Goal: Task Accomplishment & Management: Use online tool/utility

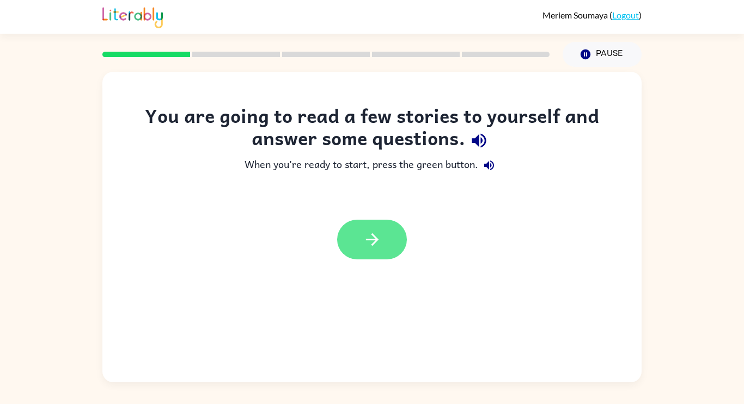
click at [389, 221] on button "button" at bounding box center [372, 240] width 70 height 40
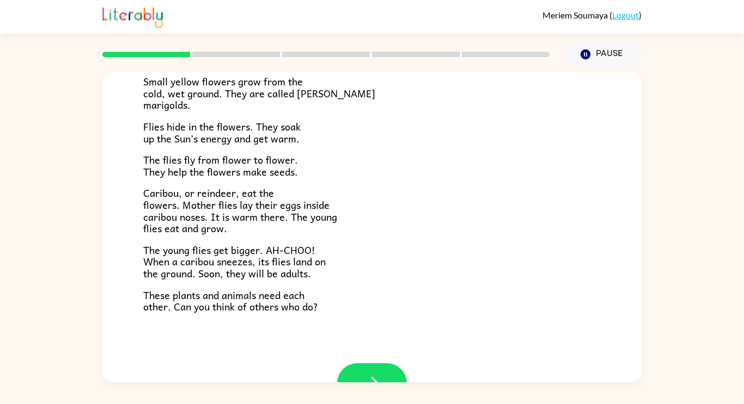
scroll to position [224, 0]
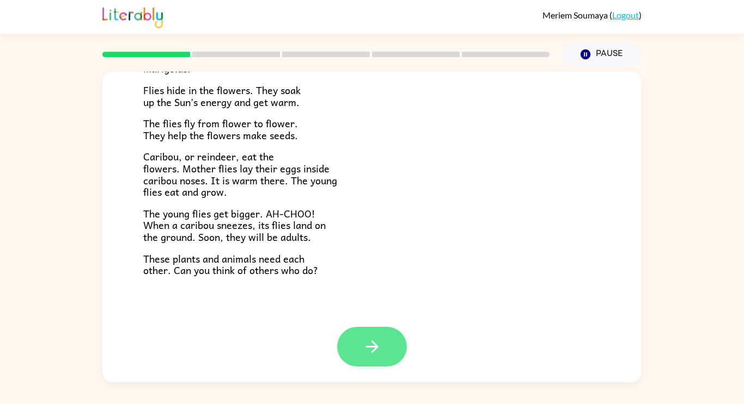
click at [377, 335] on button "button" at bounding box center [372, 347] width 70 height 40
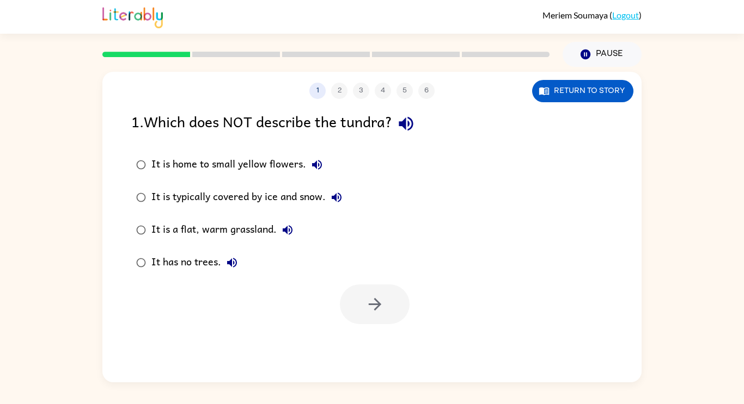
scroll to position [0, 0]
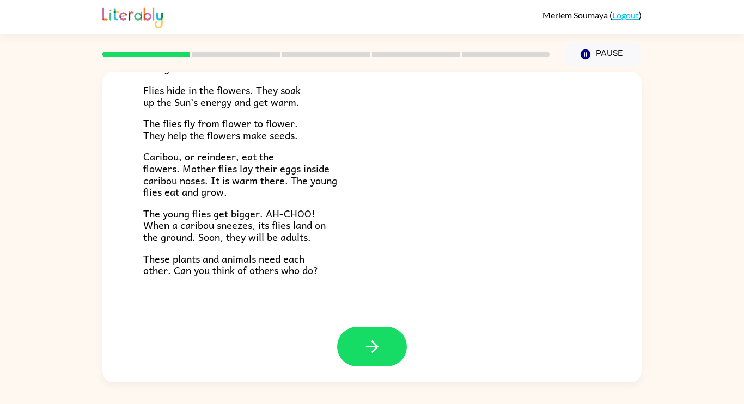
scroll to position [217, 0]
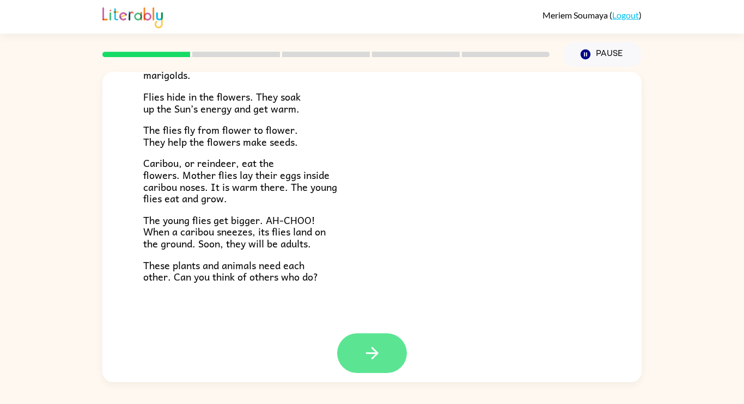
click at [390, 352] on button "button" at bounding box center [372, 354] width 70 height 40
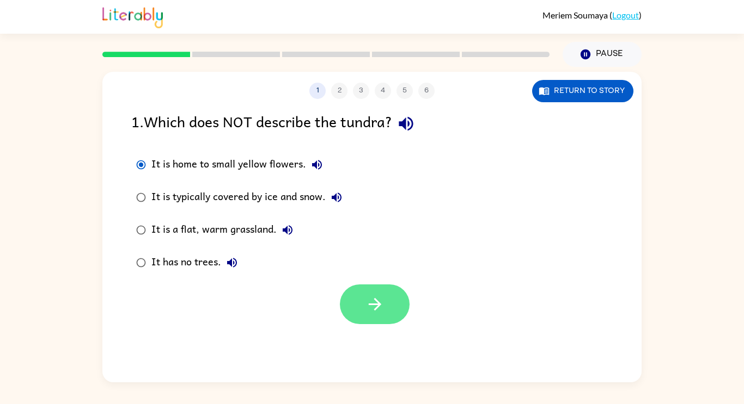
click at [379, 299] on icon "button" at bounding box center [374, 304] width 19 height 19
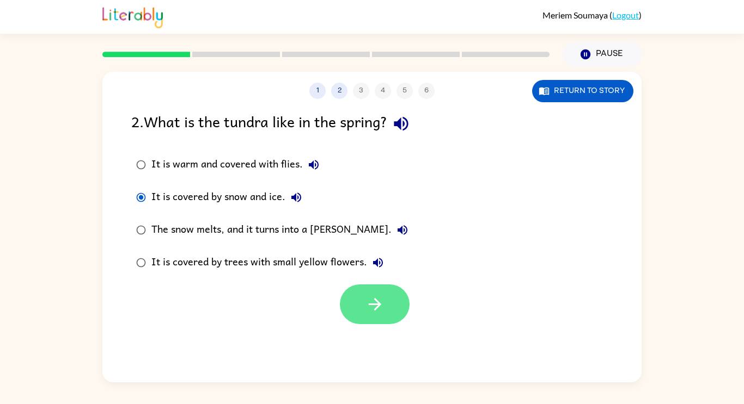
click at [395, 312] on button "button" at bounding box center [375, 305] width 70 height 40
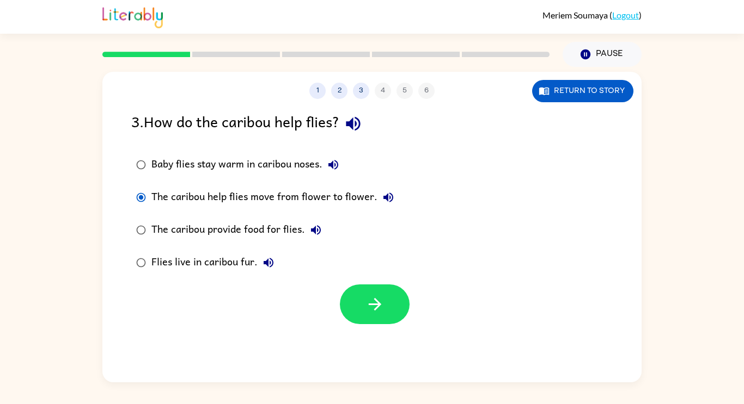
click at [378, 328] on div "1 2 3 4 5 6 Return to story 3 . How do the caribou help flies? Baby flies stay …" at bounding box center [371, 227] width 539 height 311
click at [384, 312] on button "button" at bounding box center [375, 305] width 70 height 40
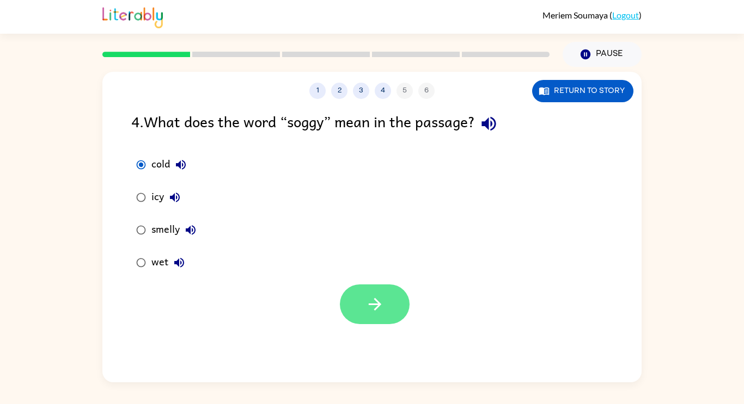
click at [376, 306] on icon "button" at bounding box center [374, 304] width 19 height 19
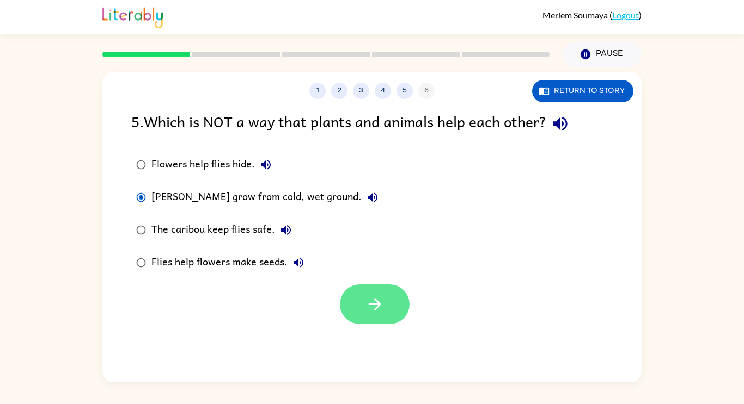
click at [399, 309] on button "button" at bounding box center [375, 305] width 70 height 40
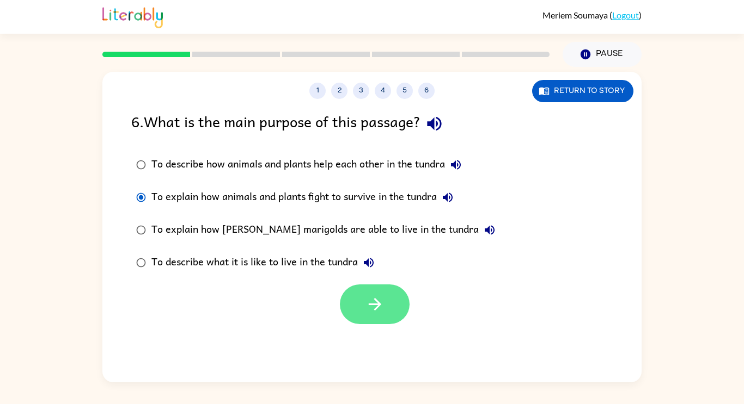
click at [391, 314] on button "button" at bounding box center [375, 305] width 70 height 40
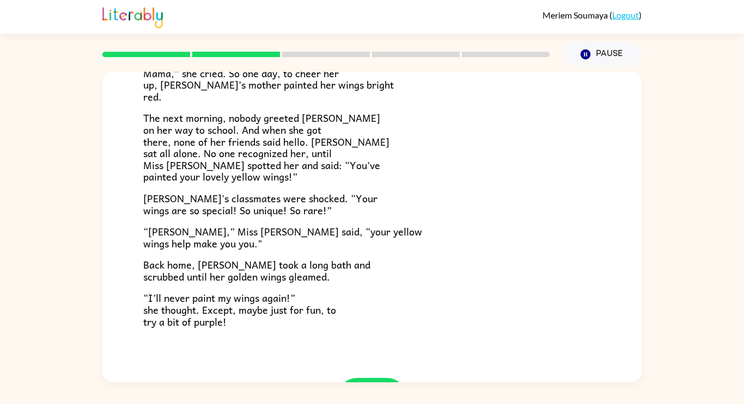
scroll to position [304, 0]
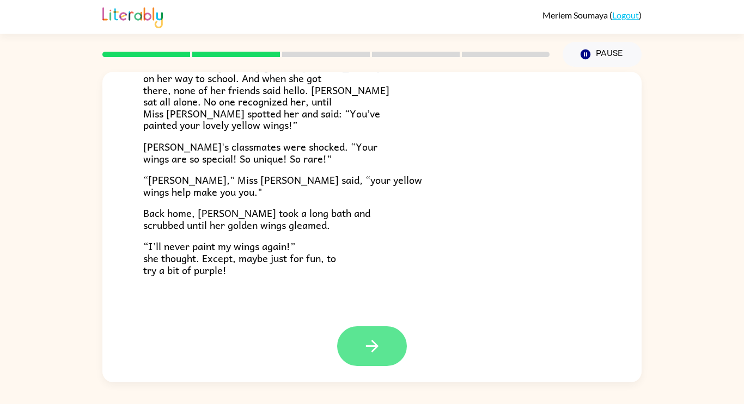
click at [384, 359] on button "button" at bounding box center [372, 347] width 70 height 40
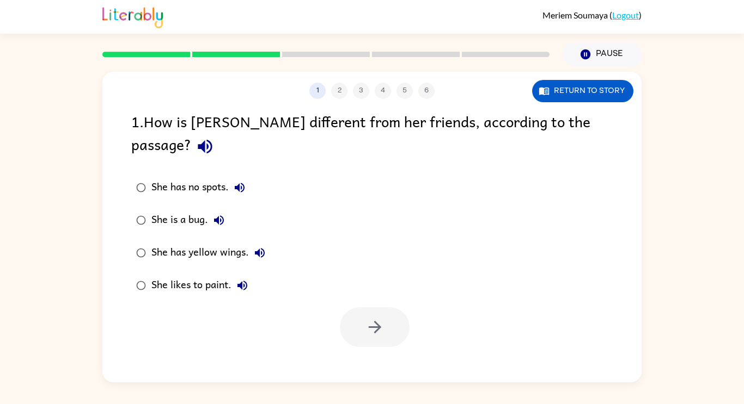
scroll to position [0, 0]
click at [396, 308] on button "button" at bounding box center [375, 328] width 70 height 40
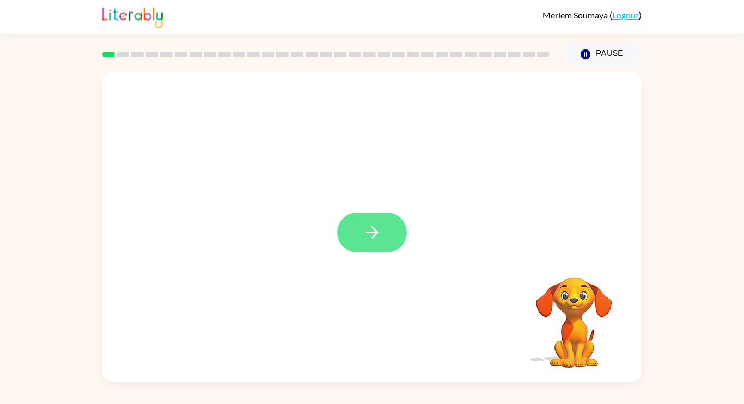
click at [363, 245] on button "button" at bounding box center [372, 233] width 70 height 40
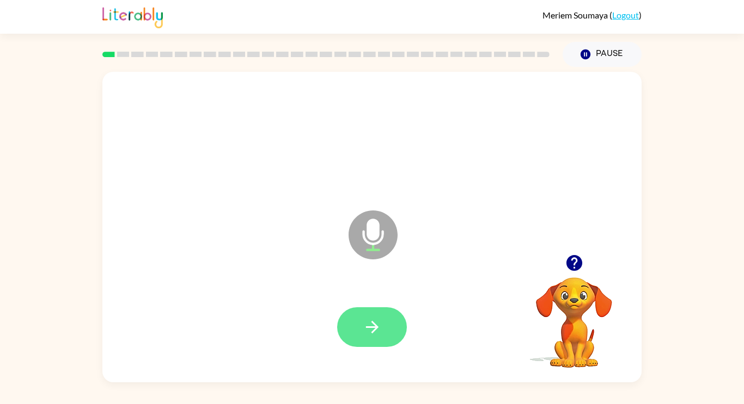
click at [386, 317] on button "button" at bounding box center [372, 328] width 70 height 40
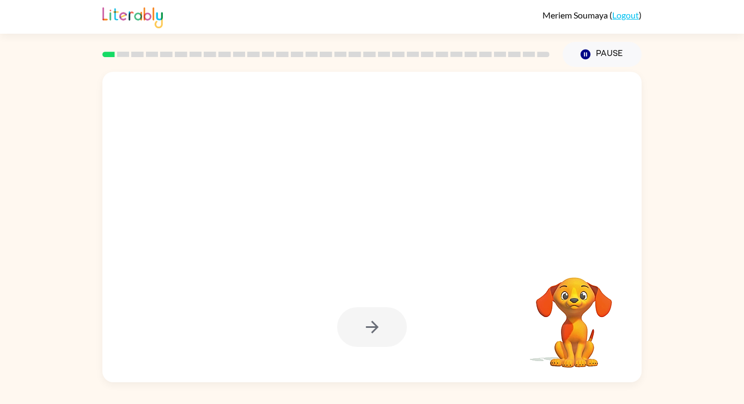
click at [475, 359] on div at bounding box center [371, 327] width 517 height 89
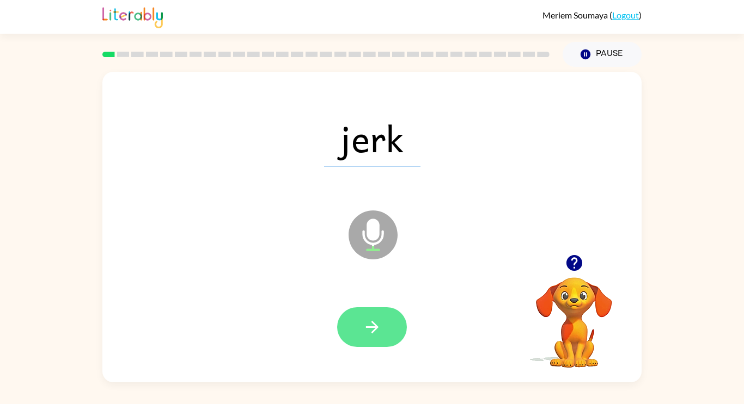
click at [395, 314] on button "button" at bounding box center [372, 328] width 70 height 40
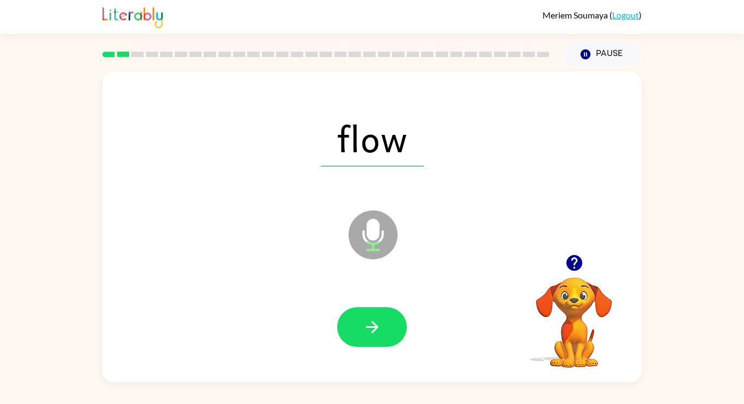
click at [395, 314] on button "button" at bounding box center [372, 328] width 70 height 40
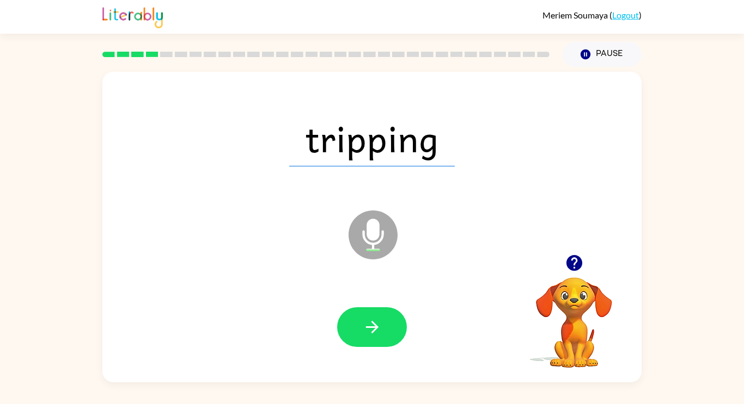
click at [395, 314] on button "button" at bounding box center [372, 328] width 70 height 40
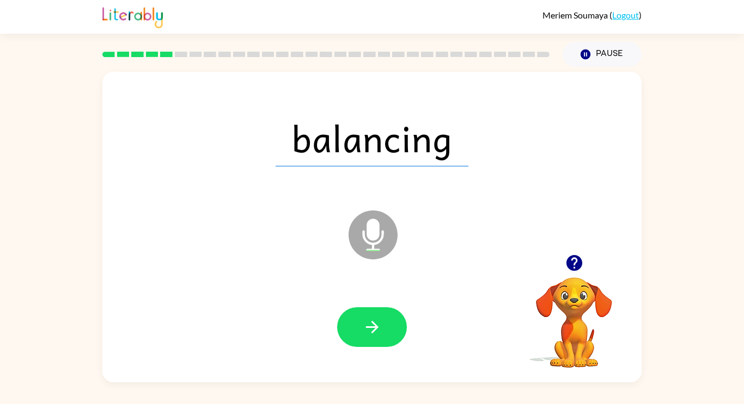
click at [395, 314] on button "button" at bounding box center [372, 328] width 70 height 40
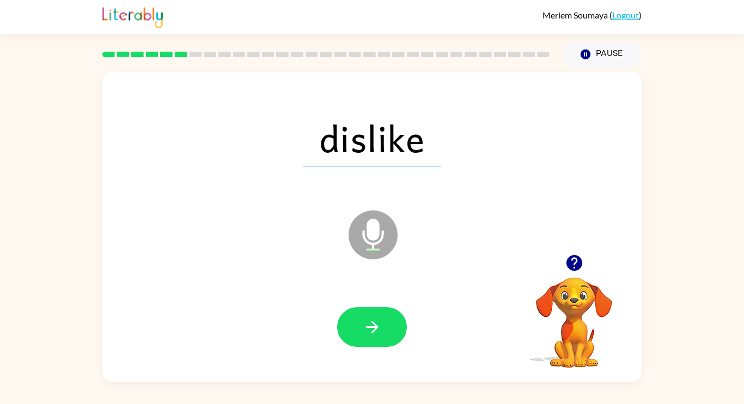
click at [395, 314] on button "button" at bounding box center [372, 328] width 70 height 40
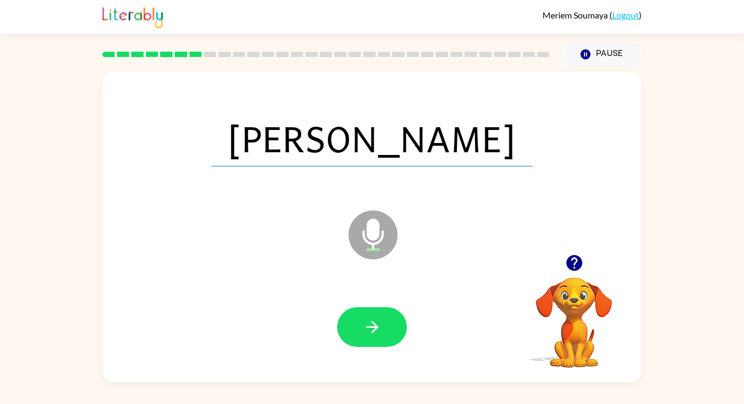
click at [395, 314] on button "button" at bounding box center [372, 328] width 70 height 40
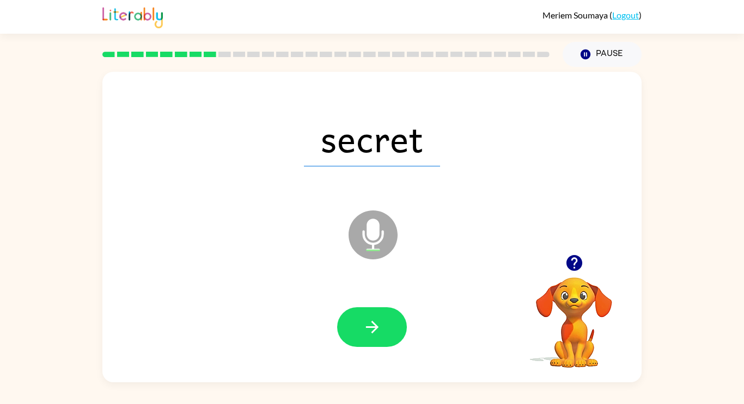
click at [395, 314] on button "button" at bounding box center [372, 328] width 70 height 40
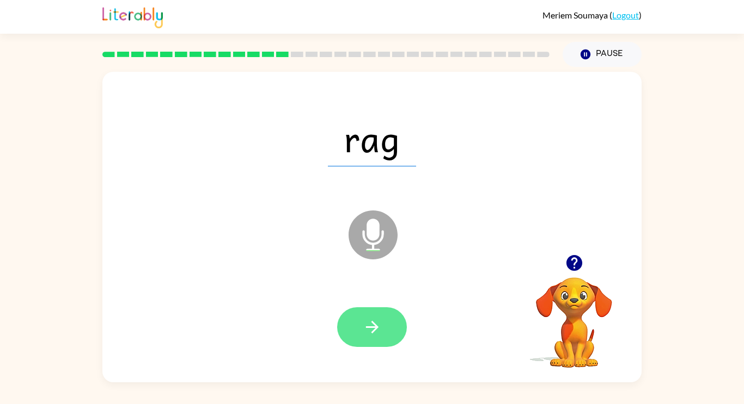
click at [395, 317] on button "button" at bounding box center [372, 328] width 70 height 40
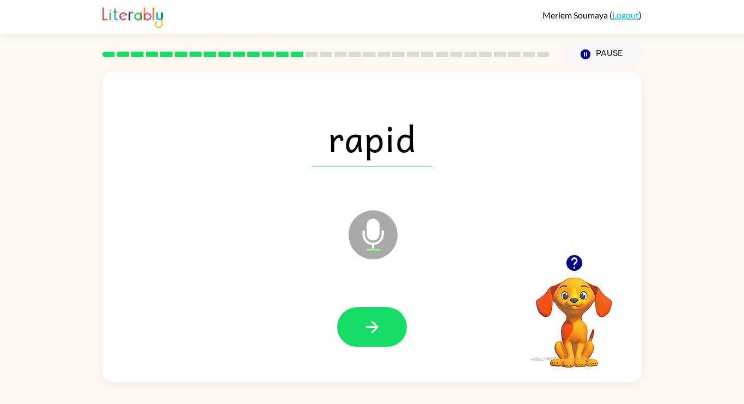
click at [395, 317] on button "button" at bounding box center [372, 328] width 70 height 40
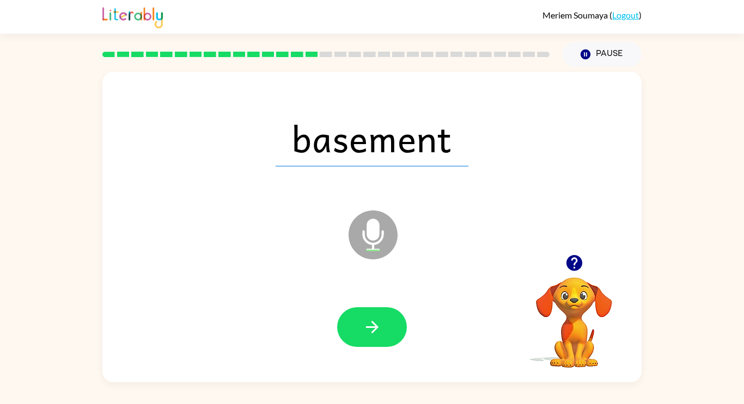
click at [395, 317] on button "button" at bounding box center [372, 328] width 70 height 40
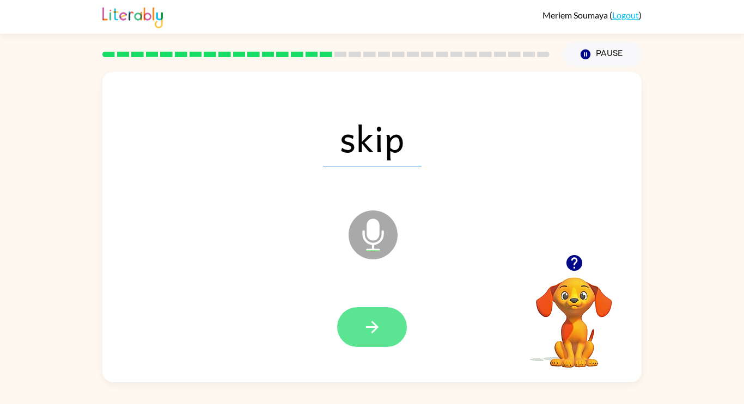
click at [374, 312] on button "button" at bounding box center [372, 328] width 70 height 40
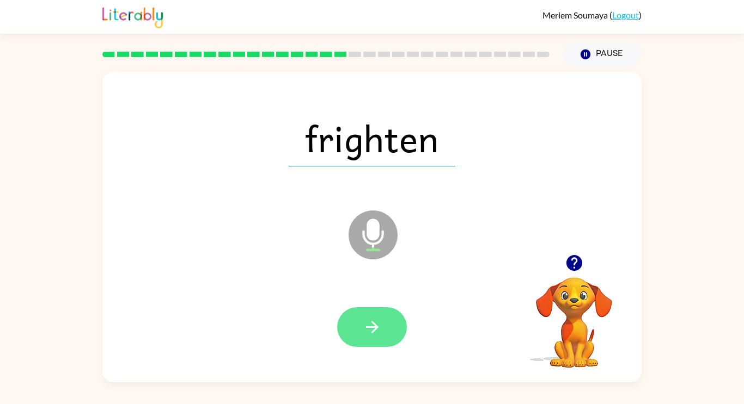
click at [373, 336] on icon "button" at bounding box center [372, 327] width 19 height 19
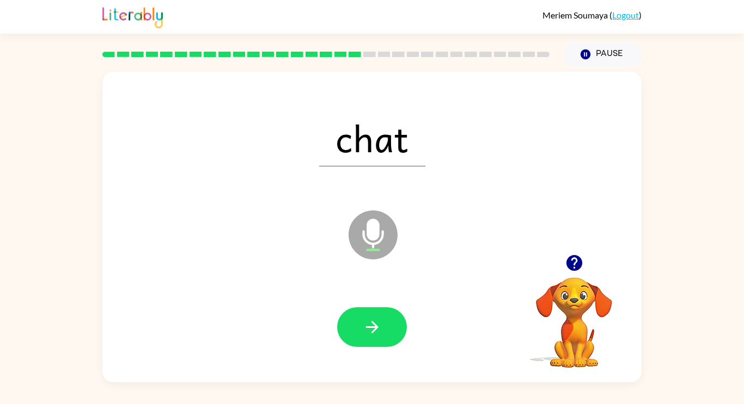
click at [373, 336] on icon "button" at bounding box center [372, 327] width 19 height 19
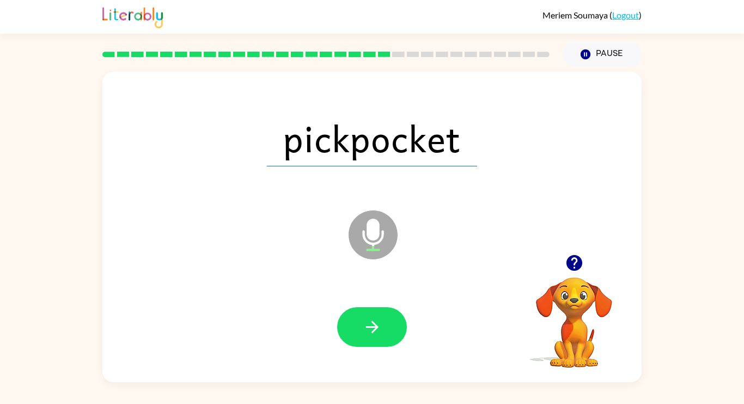
click at [373, 336] on icon "button" at bounding box center [372, 327] width 19 height 19
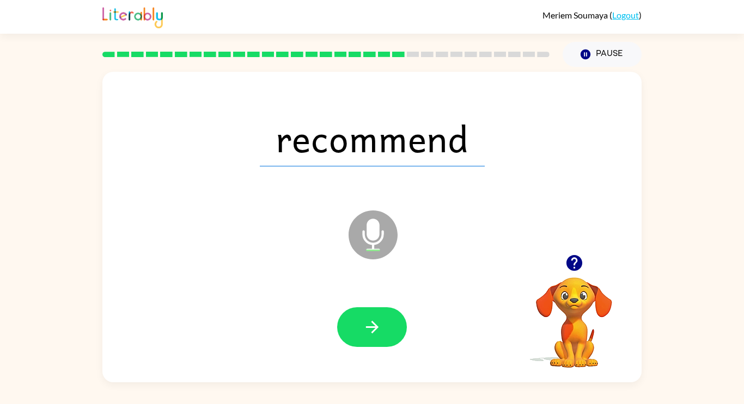
click at [373, 336] on icon "button" at bounding box center [372, 327] width 19 height 19
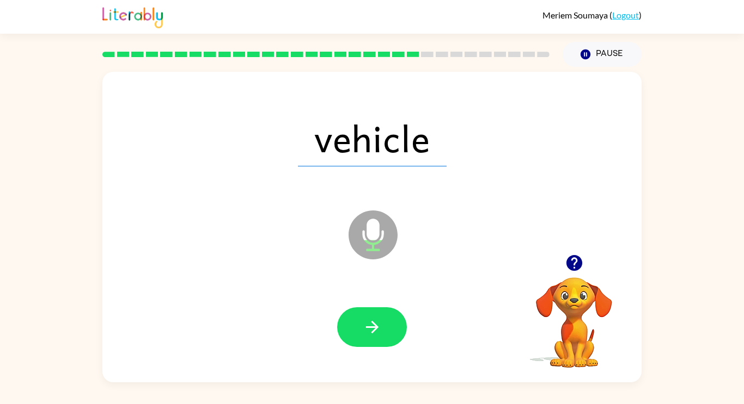
click at [373, 336] on icon "button" at bounding box center [372, 327] width 19 height 19
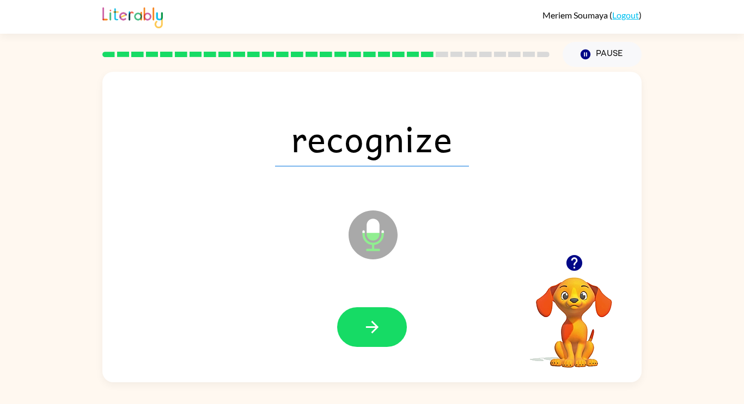
click at [373, 336] on icon "button" at bounding box center [372, 327] width 19 height 19
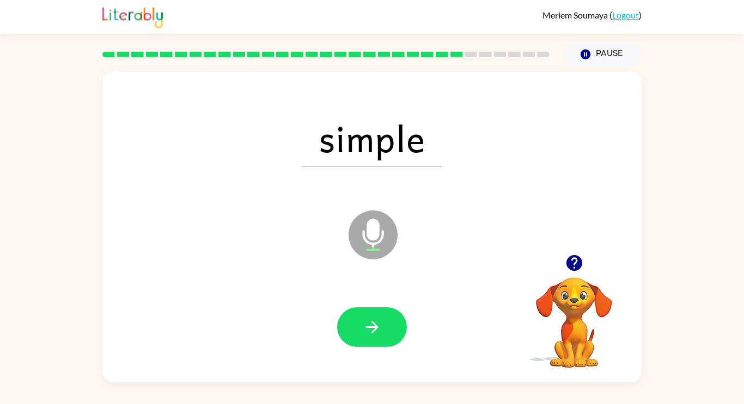
click at [373, 336] on icon "button" at bounding box center [372, 327] width 19 height 19
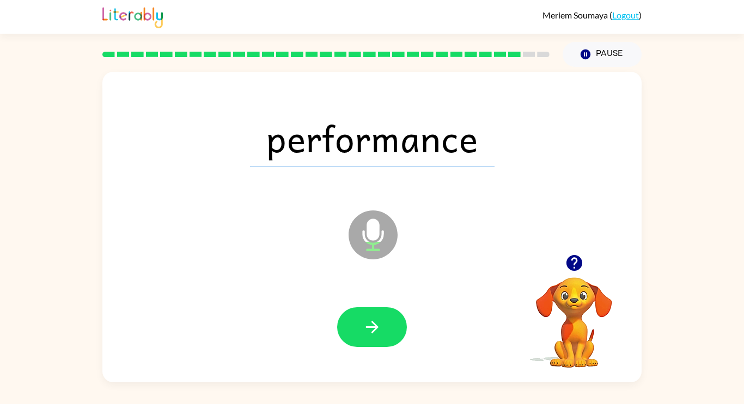
click at [373, 336] on icon "button" at bounding box center [372, 327] width 19 height 19
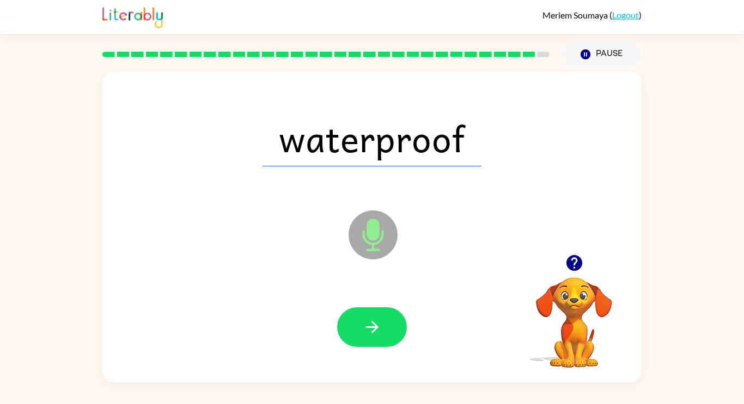
click at [373, 336] on icon "button" at bounding box center [372, 327] width 19 height 19
